Goal: Task Accomplishment & Management: Use online tool/utility

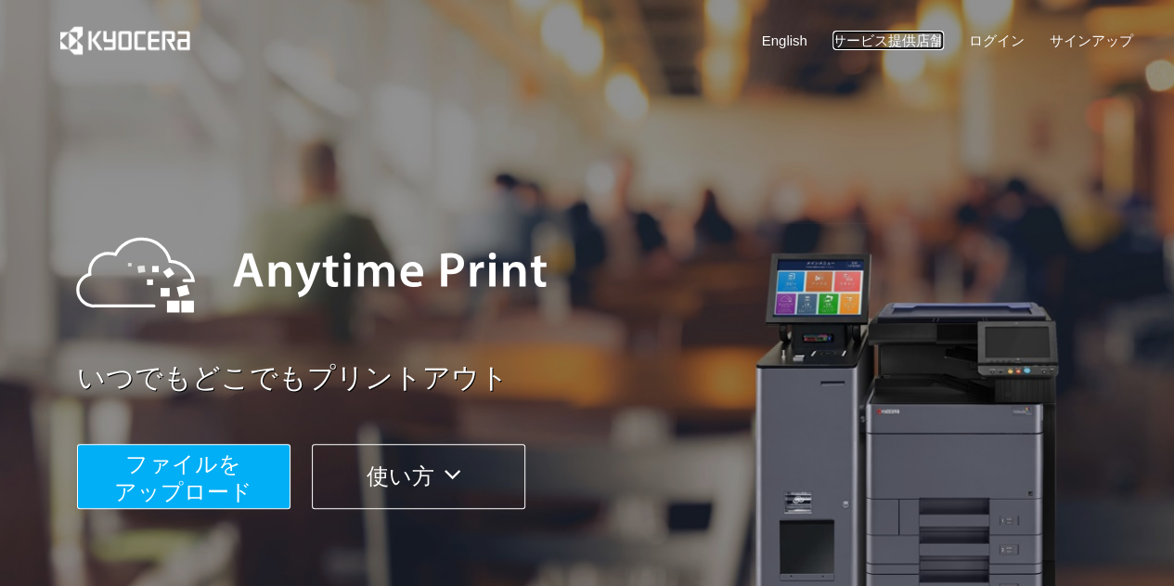
click at [889, 42] on link "サービス提供店舗" at bounding box center [888, 40] width 111 height 19
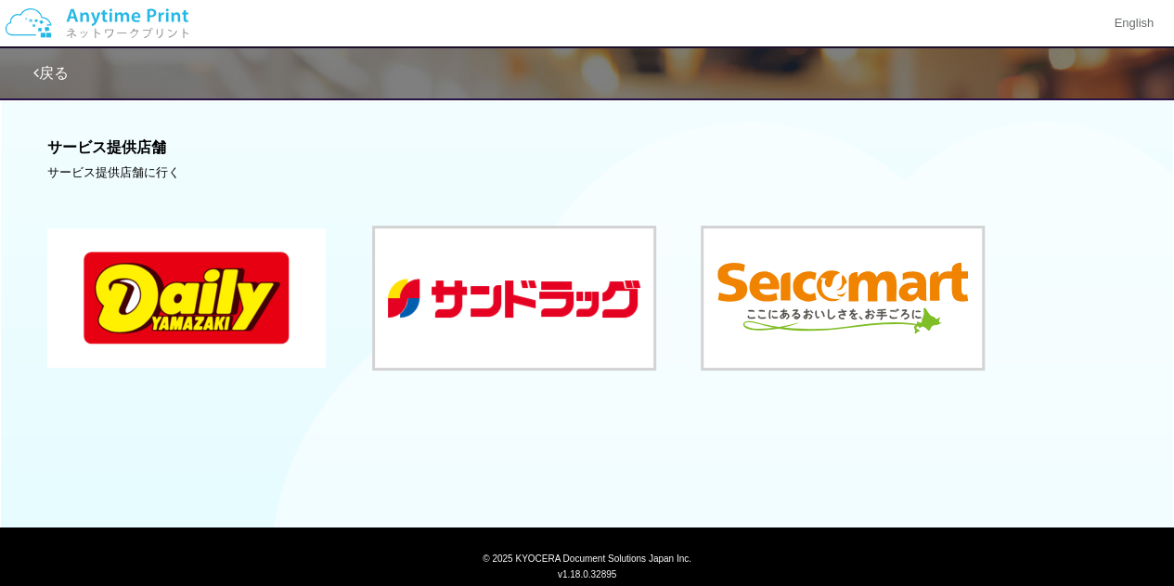
click at [240, 330] on button at bounding box center [186, 297] width 278 height 139
click at [45, 71] on link "戻る" at bounding box center [50, 73] width 35 height 16
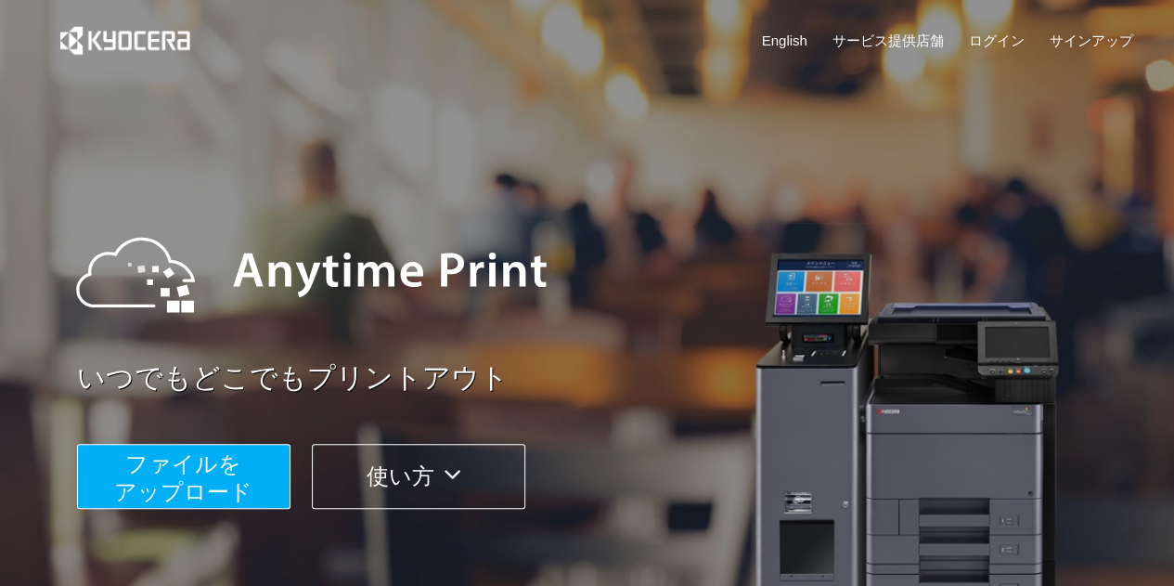
click at [205, 461] on span "ファイルを ​​アップロード" at bounding box center [183, 477] width 138 height 53
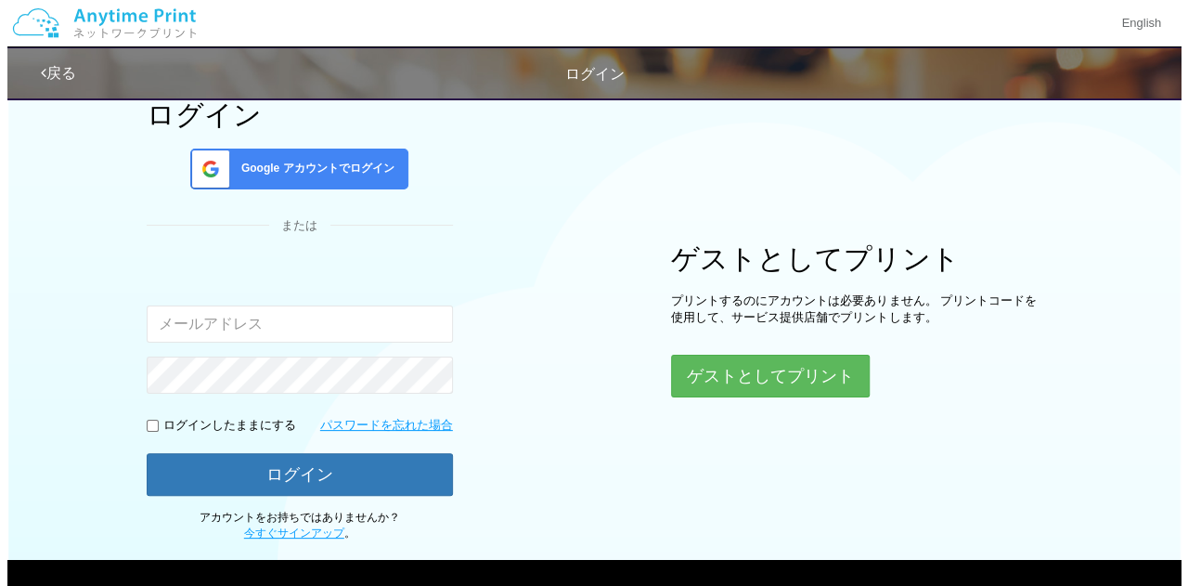
scroll to position [112, 0]
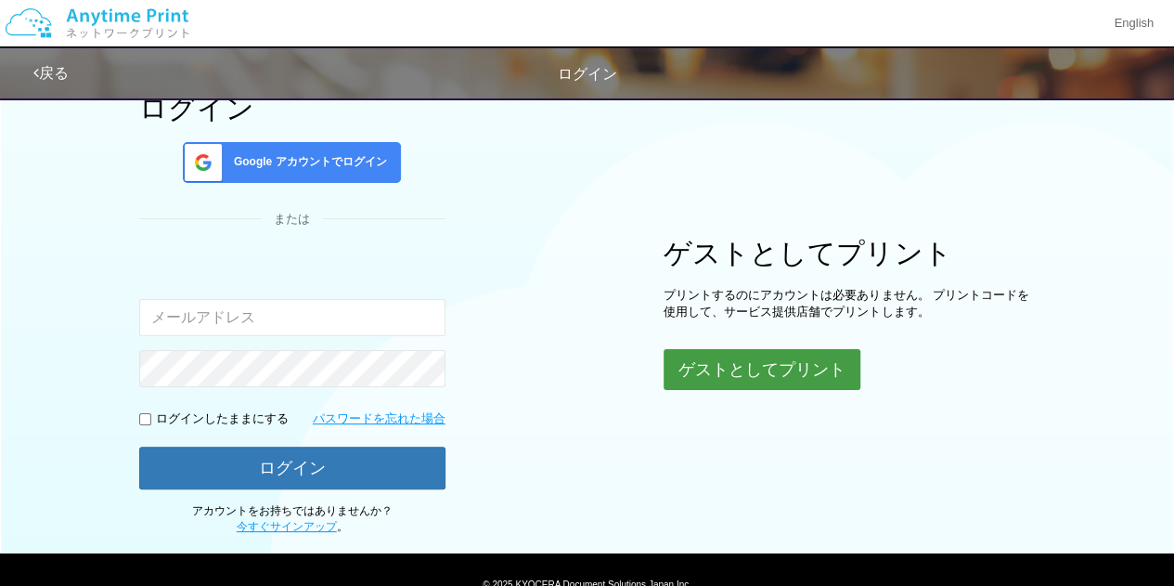
click at [700, 371] on button "ゲストとしてプリント" at bounding box center [762, 369] width 197 height 41
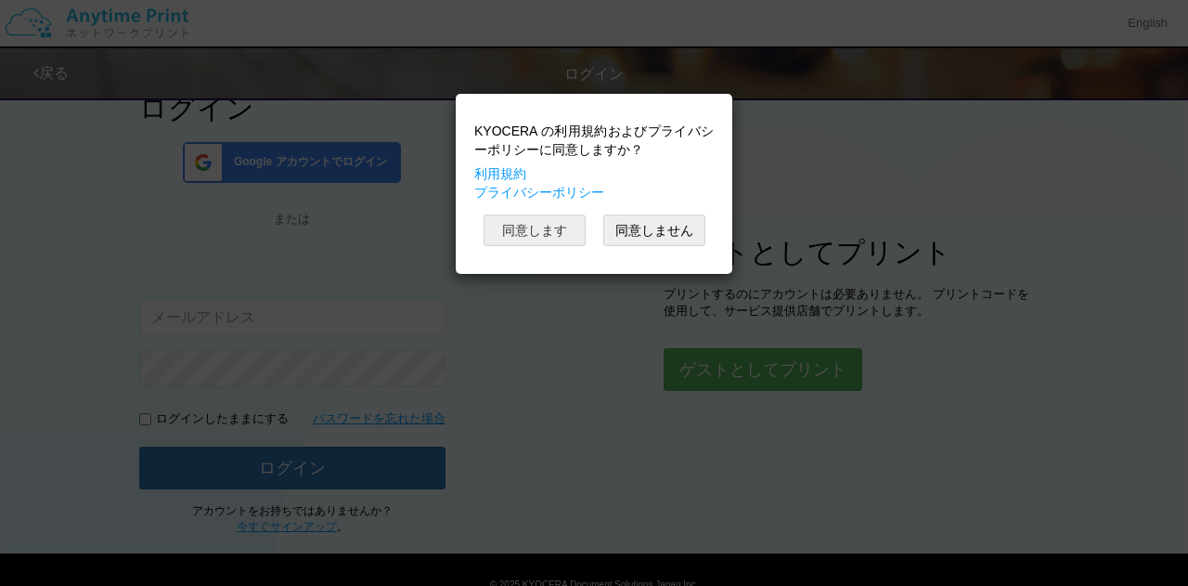
click at [535, 226] on button "同意します" at bounding box center [535, 230] width 102 height 32
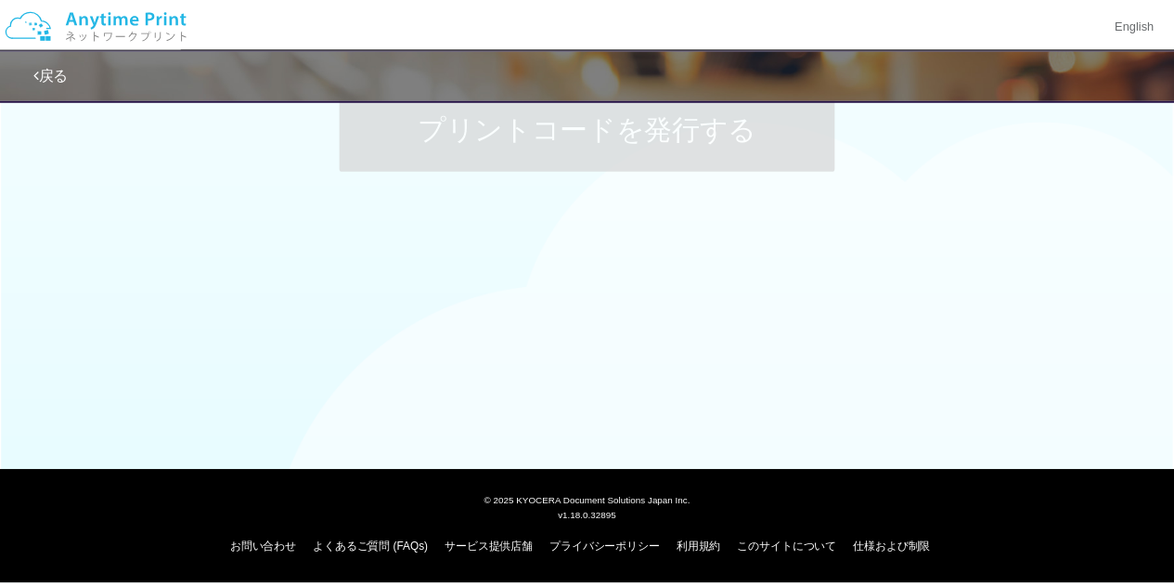
scroll to position [56, 0]
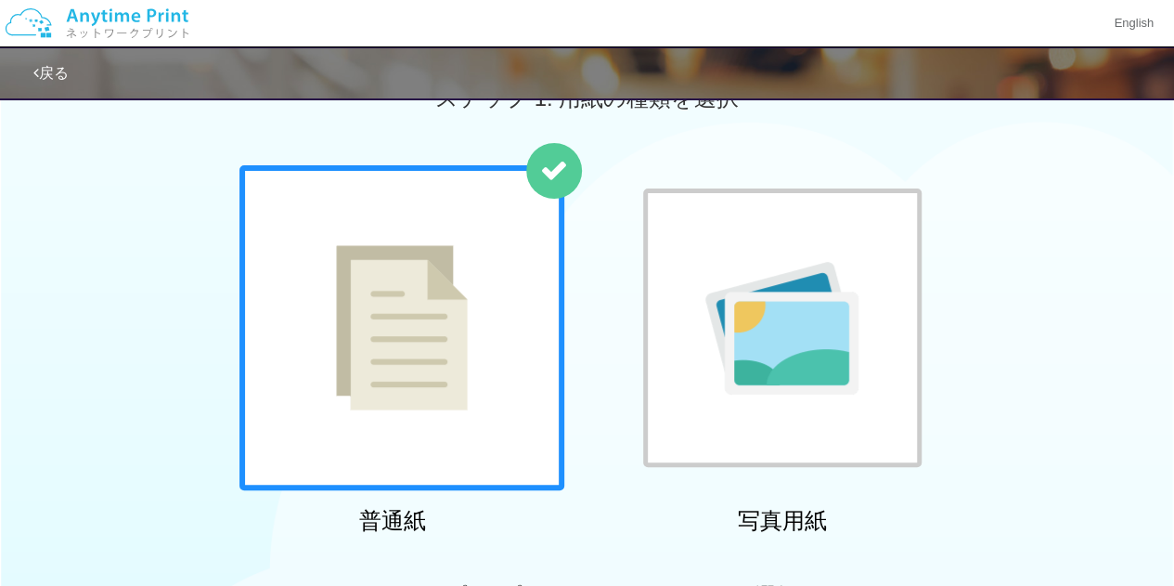
click at [848, 329] on img at bounding box center [781, 328] width 153 height 133
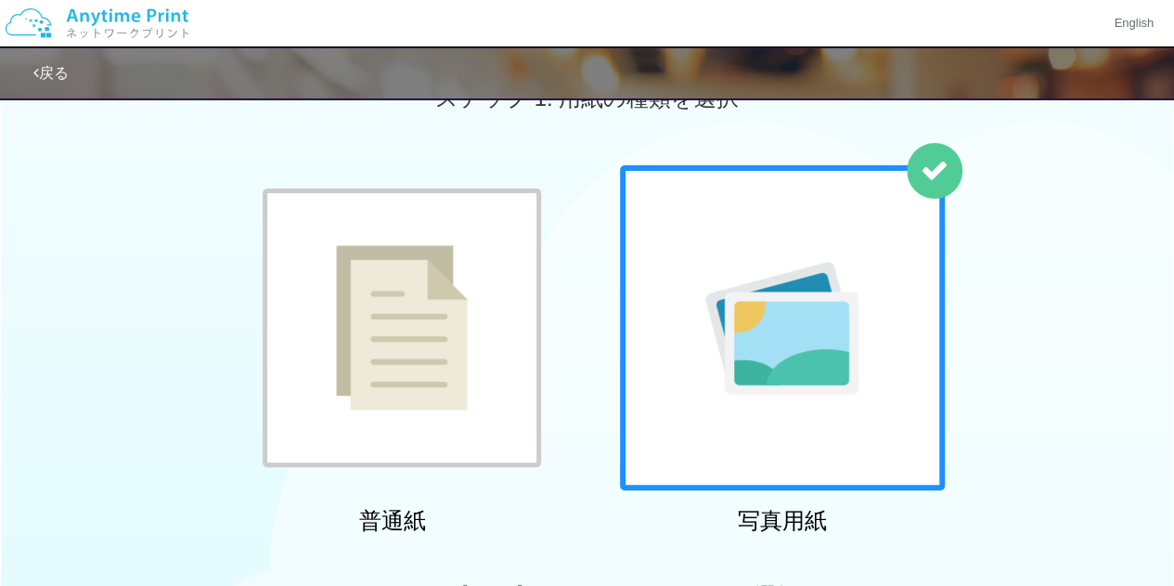
click at [368, 304] on img at bounding box center [402, 327] width 132 height 165
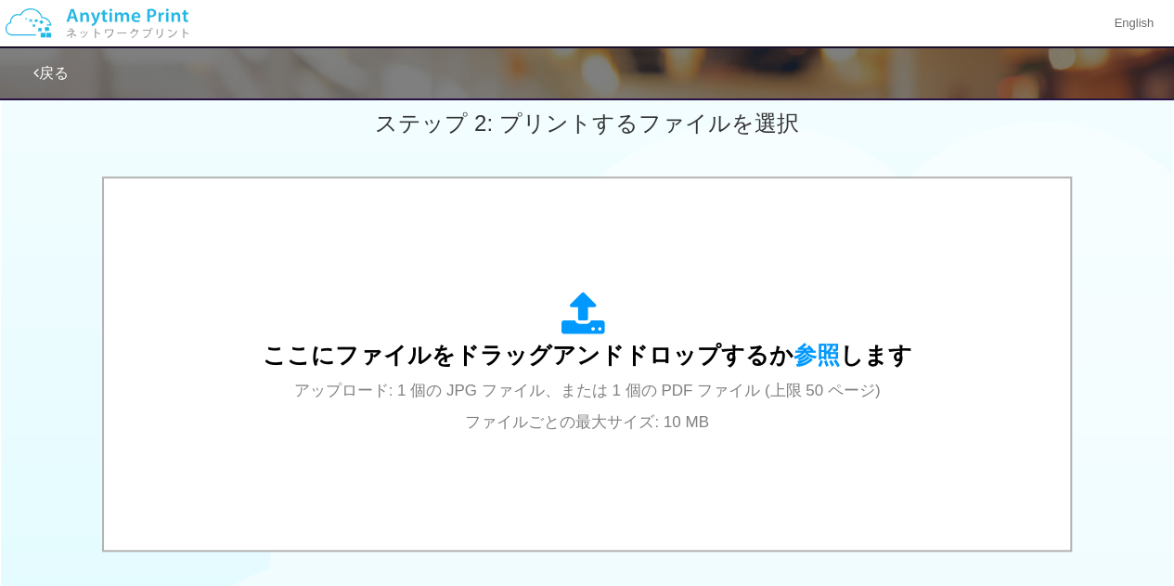
scroll to position [562, 0]
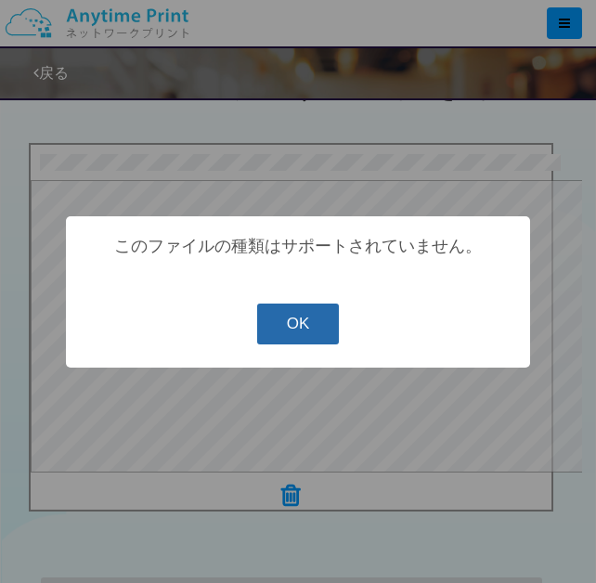
click at [283, 326] on button "OK" at bounding box center [298, 323] width 83 height 41
click at [297, 320] on button "OK" at bounding box center [298, 323] width 83 height 41
